Goal: Navigation & Orientation: Find specific page/section

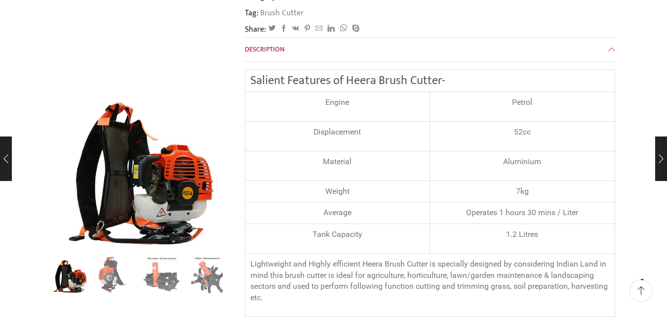
scroll to position [216, 0]
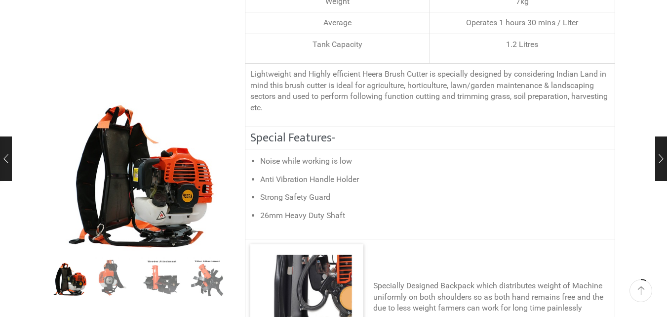
scroll to position [0, 0]
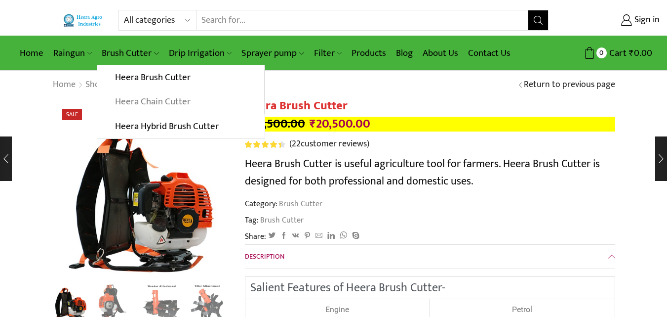
click at [145, 103] on link "Heera Chain Cutter" at bounding box center [180, 101] width 166 height 25
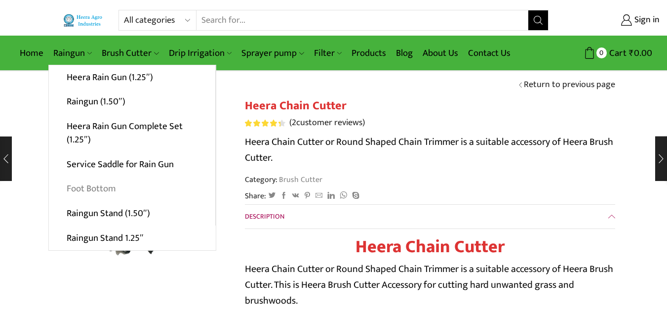
click at [100, 188] on link "Foot Bottom" at bounding box center [132, 188] width 166 height 25
